Goal: Task Accomplishment & Management: Manage account settings

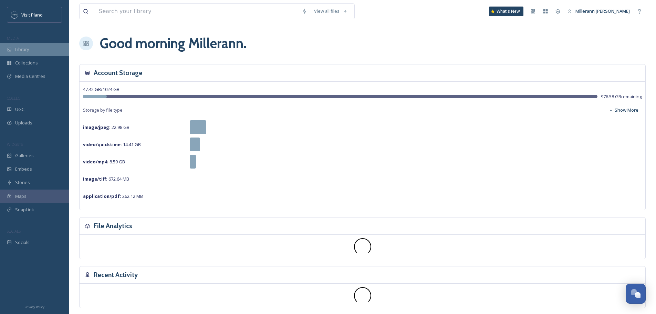
click at [11, 52] on icon at bounding box center [9, 49] width 5 height 5
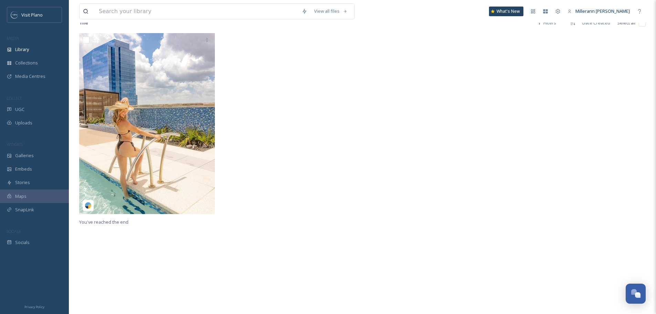
scroll to position [138, 0]
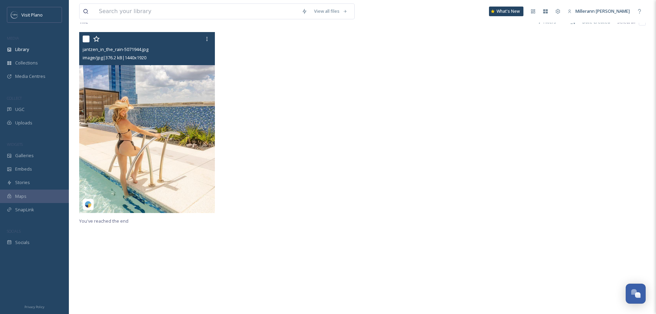
click at [138, 150] on img at bounding box center [147, 122] width 136 height 181
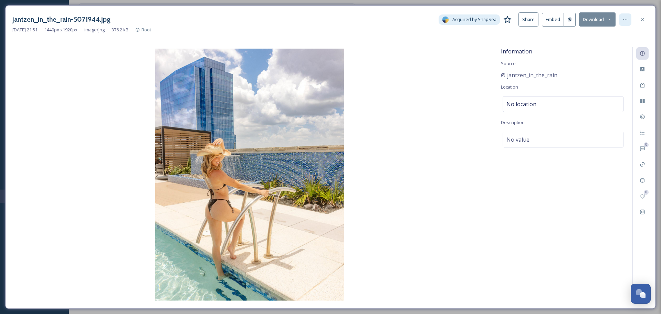
click at [626, 22] on icon at bounding box center [626, 20] width 6 height 6
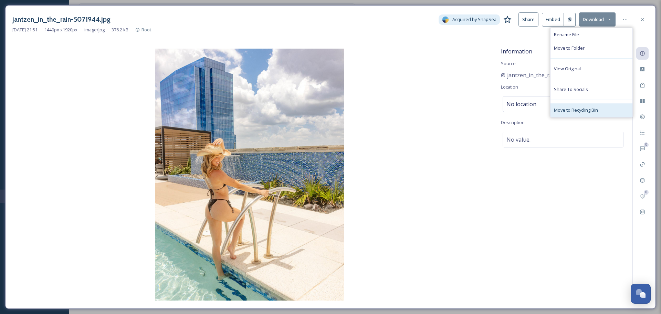
click at [578, 110] on span "Move to Recycling Bin" at bounding box center [576, 110] width 44 height 7
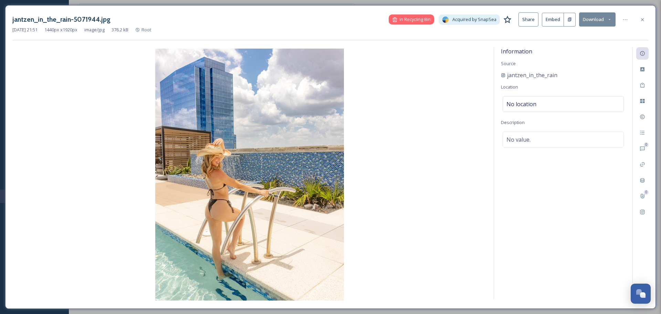
click at [644, 19] on icon at bounding box center [643, 20] width 6 height 6
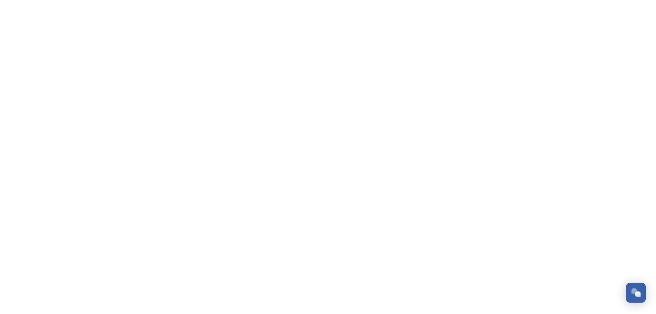
scroll to position [172, 0]
